Goal: Transaction & Acquisition: Book appointment/travel/reservation

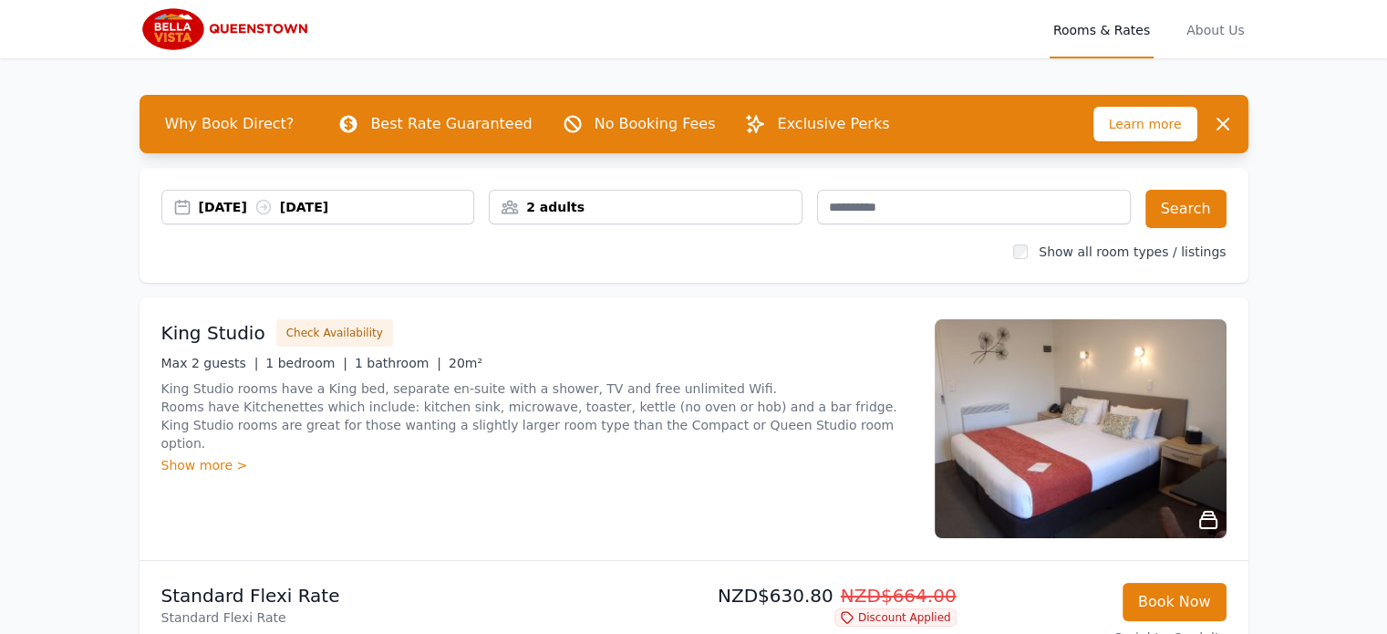
click at [247, 207] on div "[DATE] [DATE]" at bounding box center [336, 207] width 275 height 18
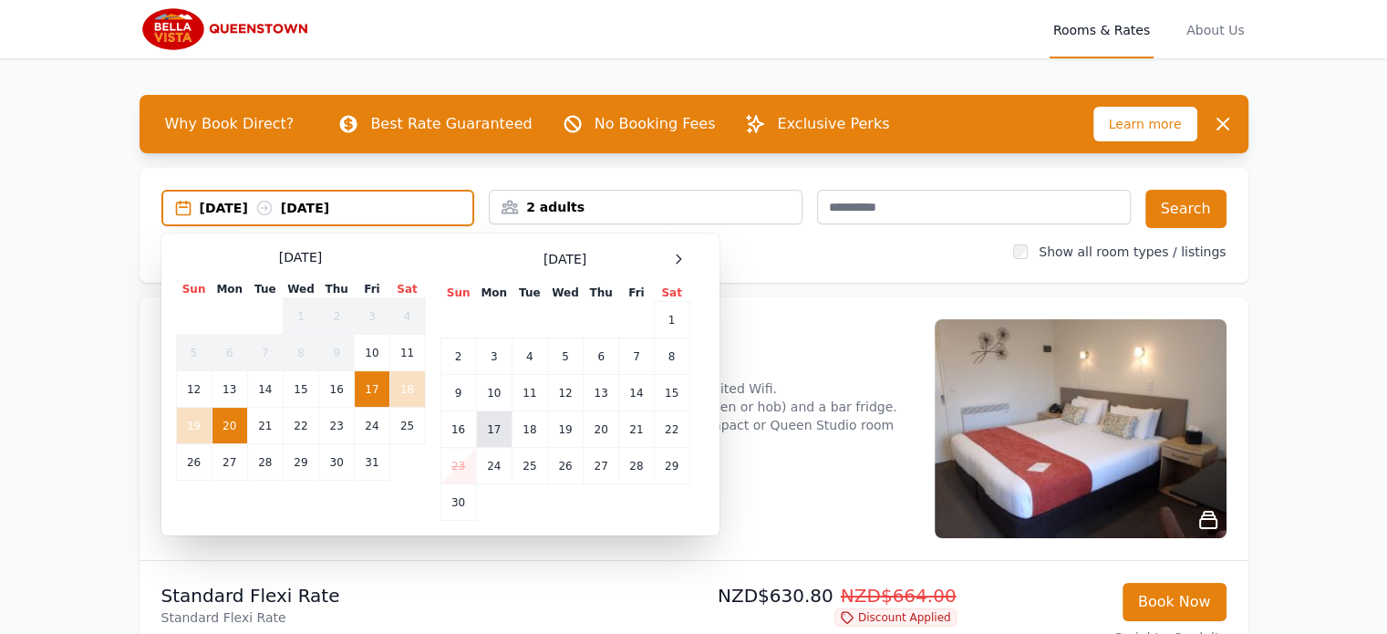
click at [499, 429] on td "17" at bounding box center [494, 429] width 36 height 36
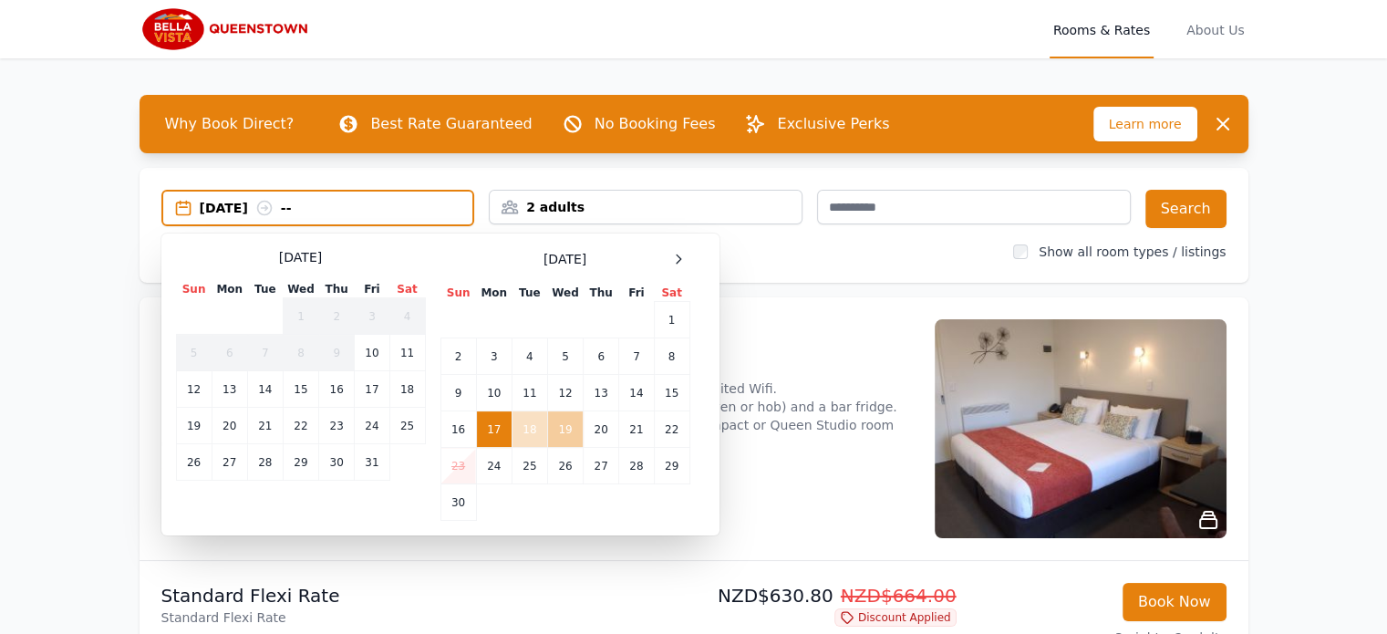
click at [575, 429] on td "19" at bounding box center [565, 429] width 36 height 36
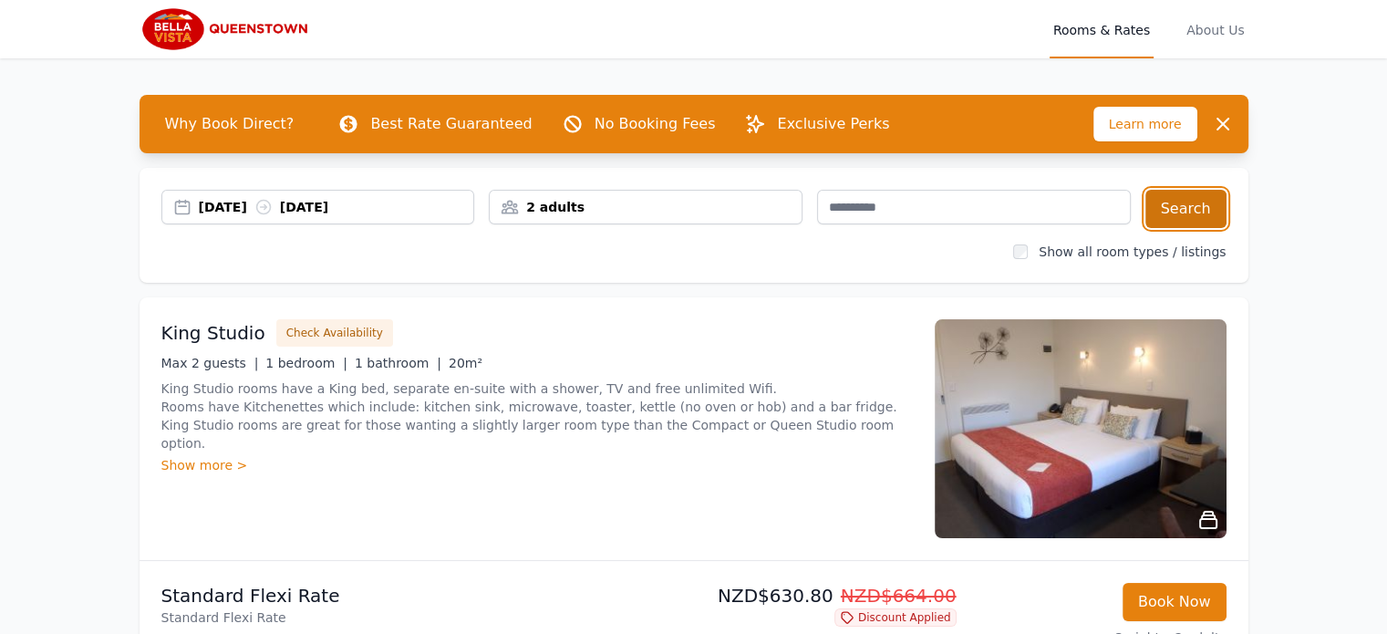
click at [1173, 202] on button "Search" at bounding box center [1185, 209] width 81 height 38
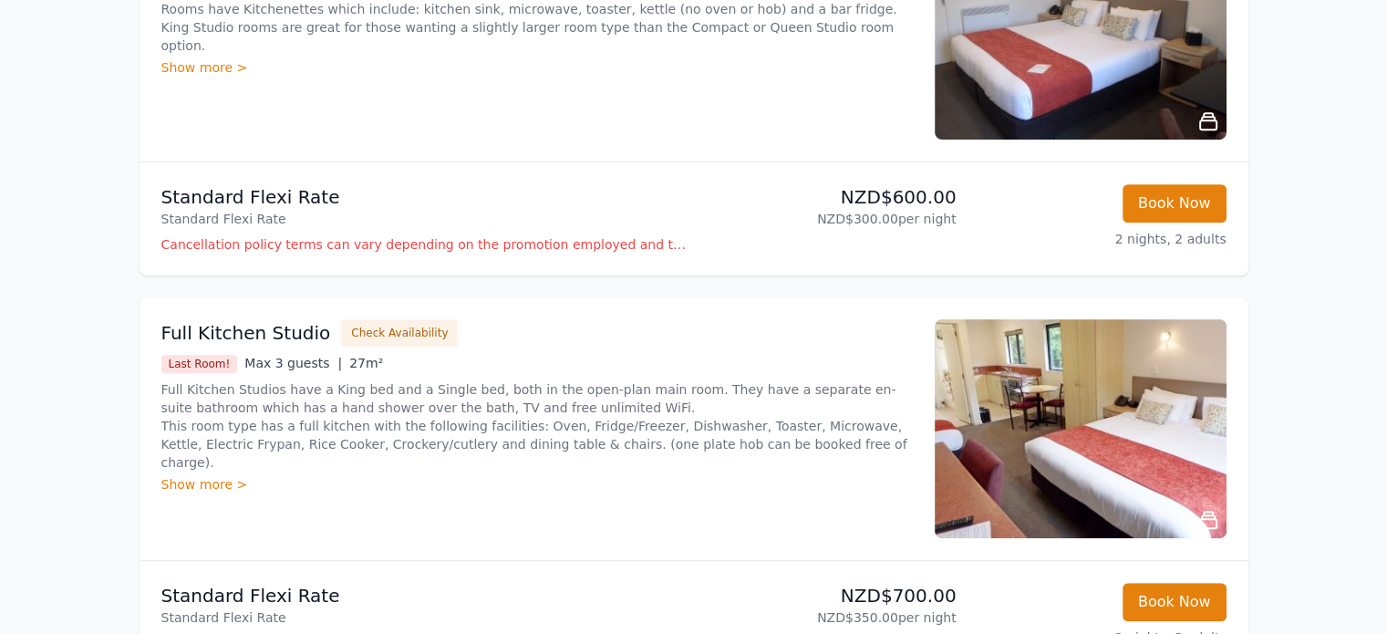
scroll to position [67, 0]
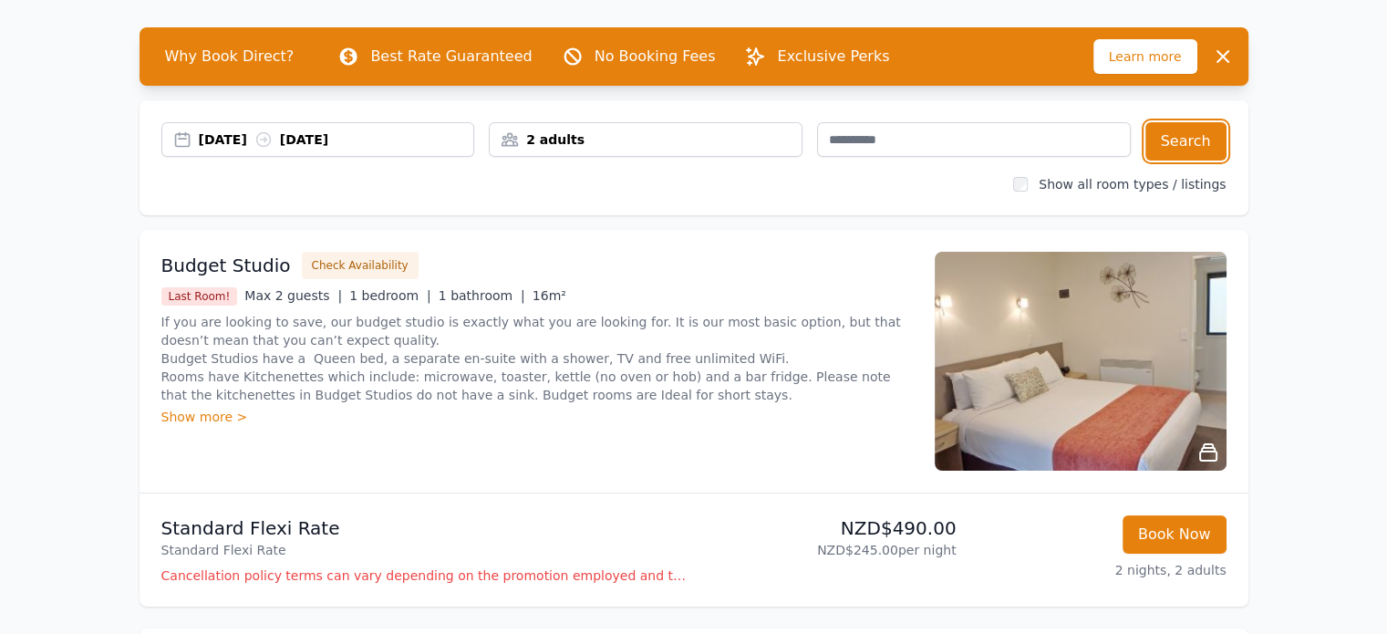
click at [248, 141] on div "[DATE] [DATE]" at bounding box center [336, 139] width 275 height 18
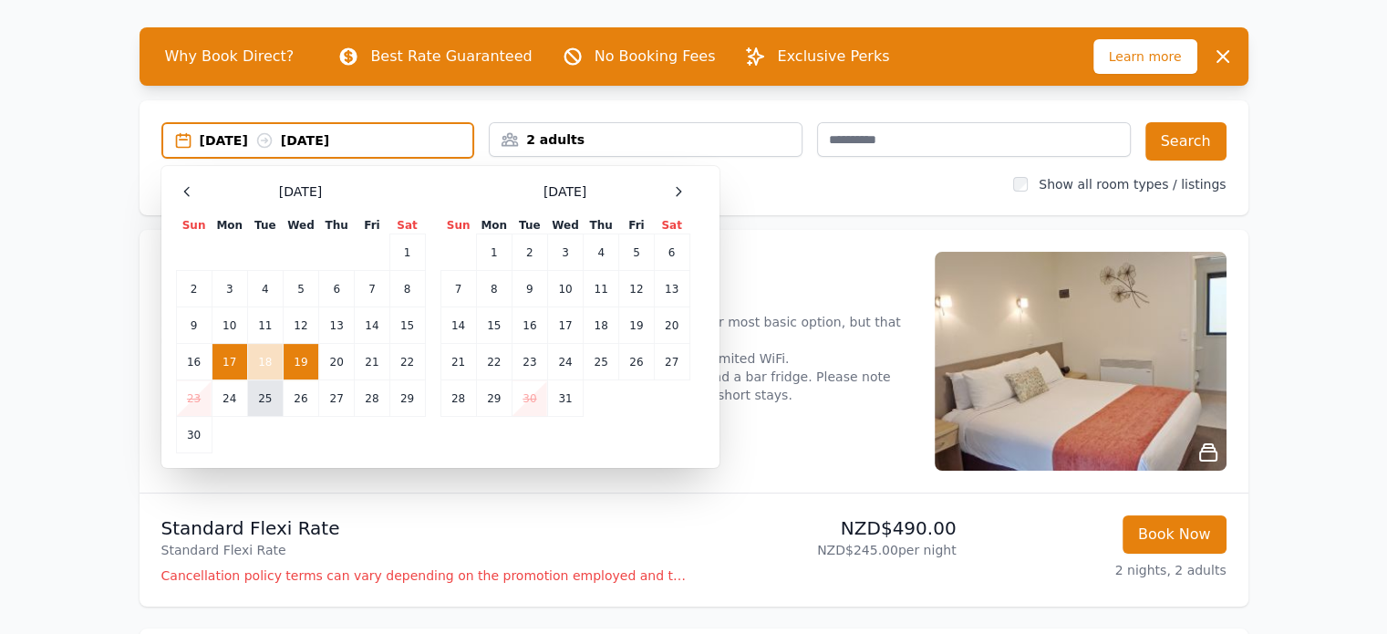
click at [259, 395] on td "25" at bounding box center [265, 398] width 36 height 36
click at [297, 398] on td "26" at bounding box center [301, 398] width 36 height 36
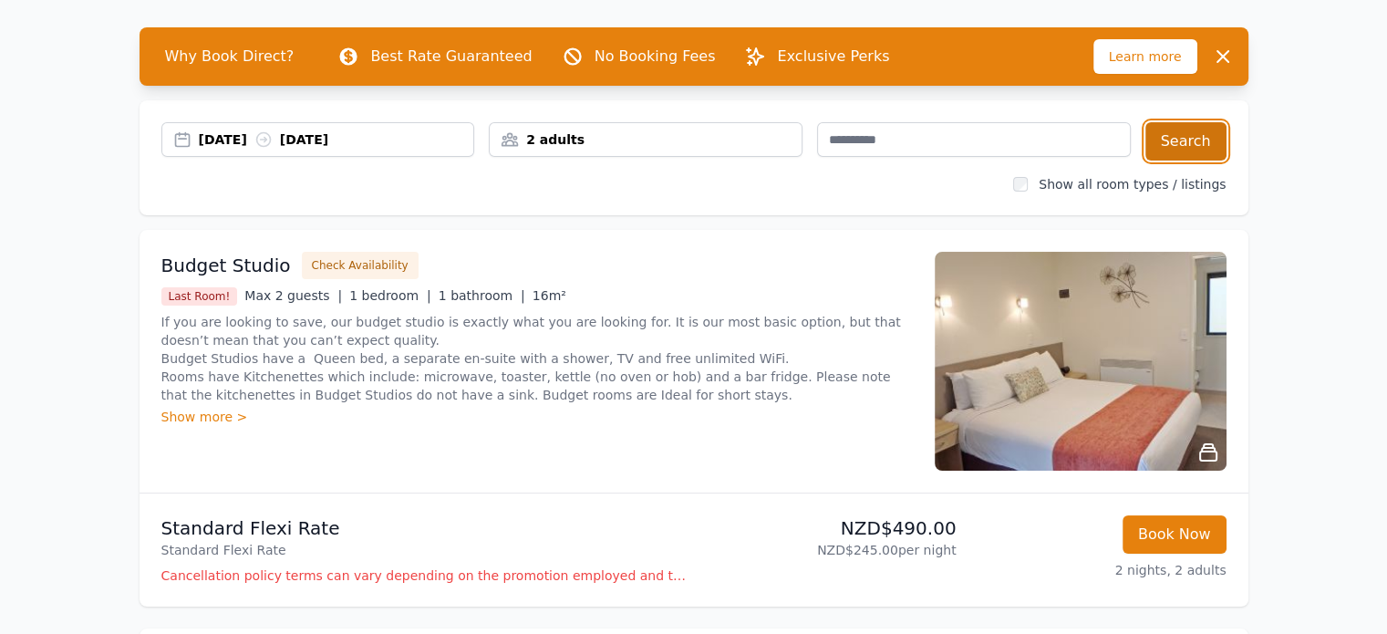
click at [1174, 147] on button "Search" at bounding box center [1185, 141] width 81 height 38
